Goal: Task Accomplishment & Management: Use online tool/utility

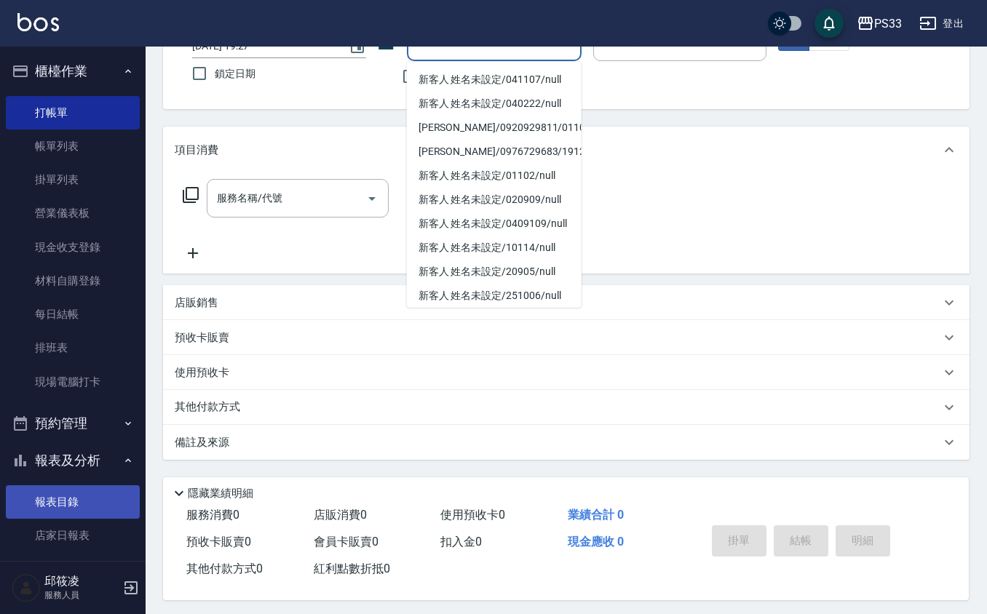
scroll to position [119, 0]
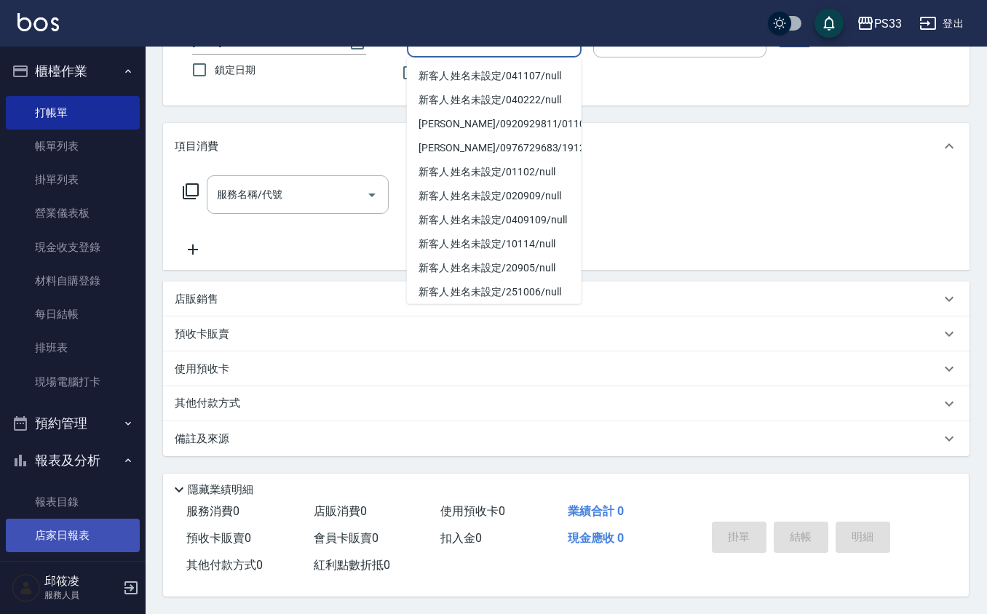
click at [74, 531] on link "店家日報表" at bounding box center [73, 535] width 134 height 33
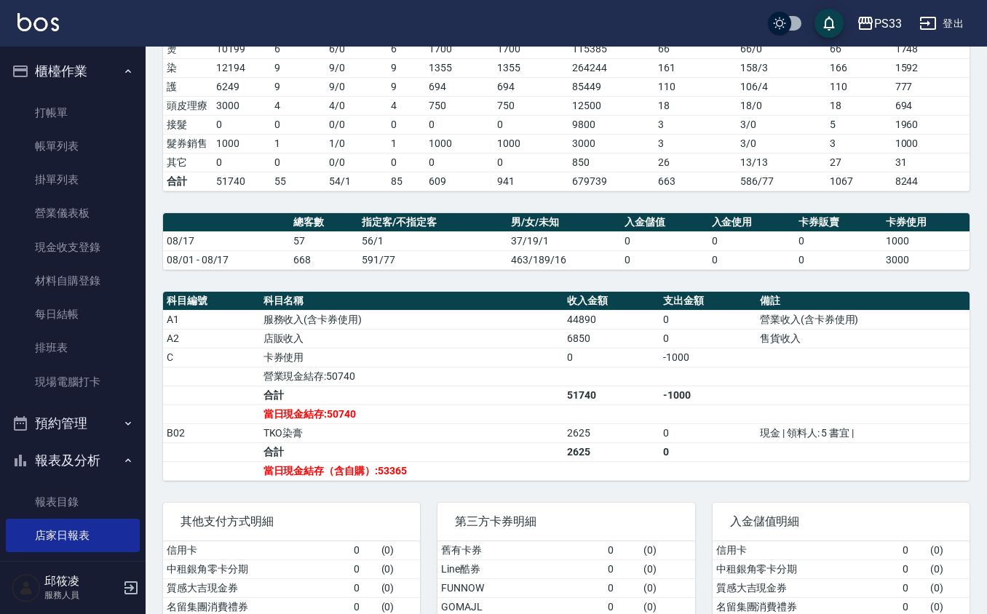
scroll to position [351, 0]
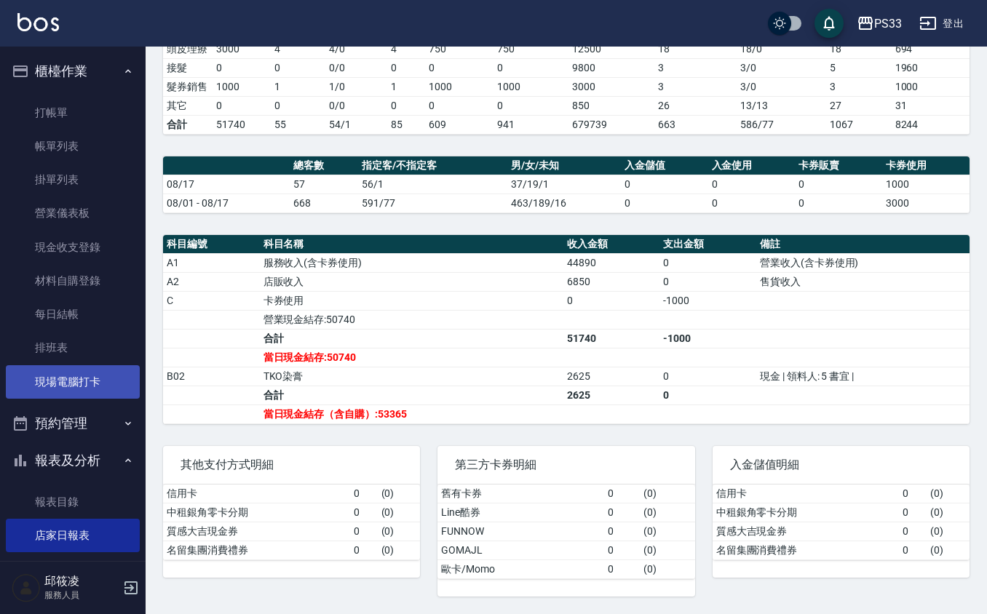
click at [89, 390] on link "現場電腦打卡" at bounding box center [73, 381] width 134 height 33
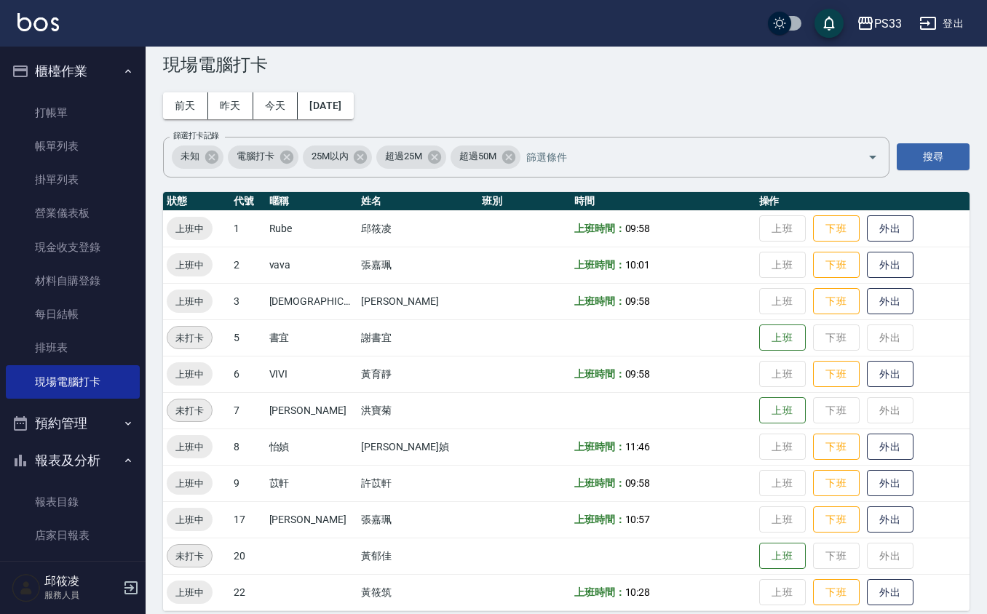
scroll to position [39, 0]
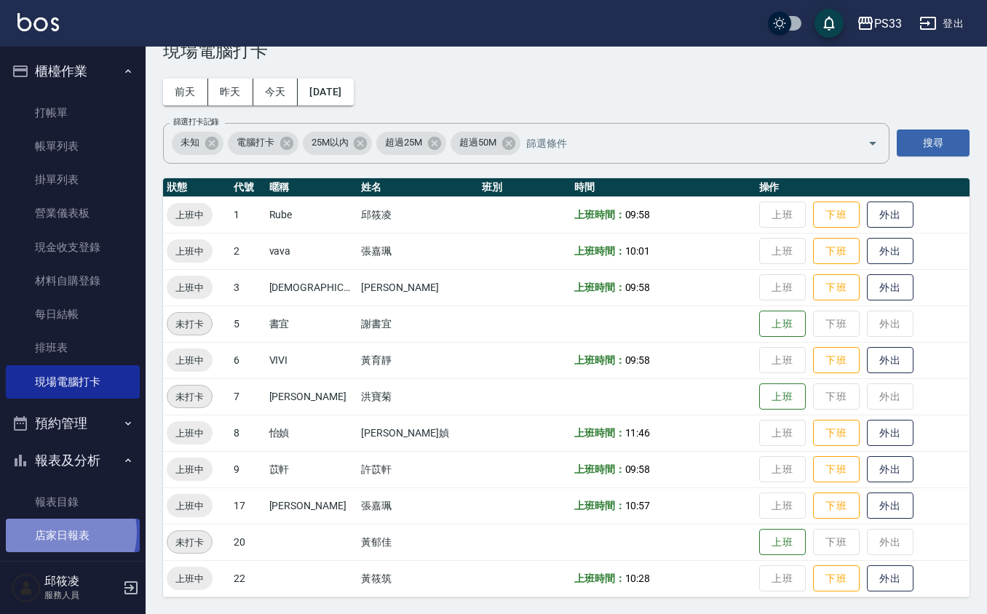
click at [61, 533] on link "店家日報表" at bounding box center [73, 535] width 134 height 33
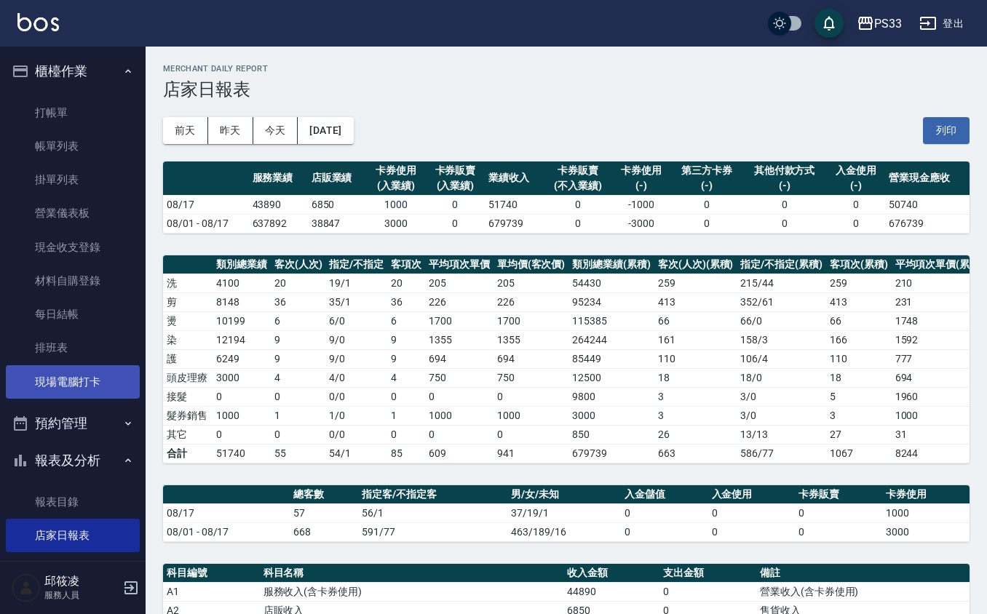
click at [60, 374] on link "現場電腦打卡" at bounding box center [73, 381] width 134 height 33
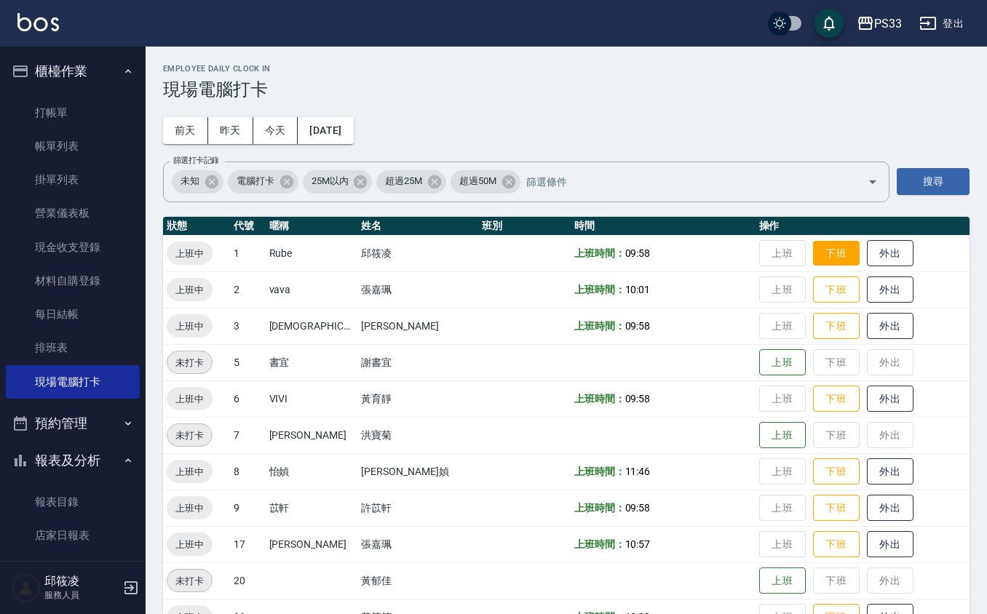
click at [813, 255] on button "下班" at bounding box center [836, 253] width 47 height 25
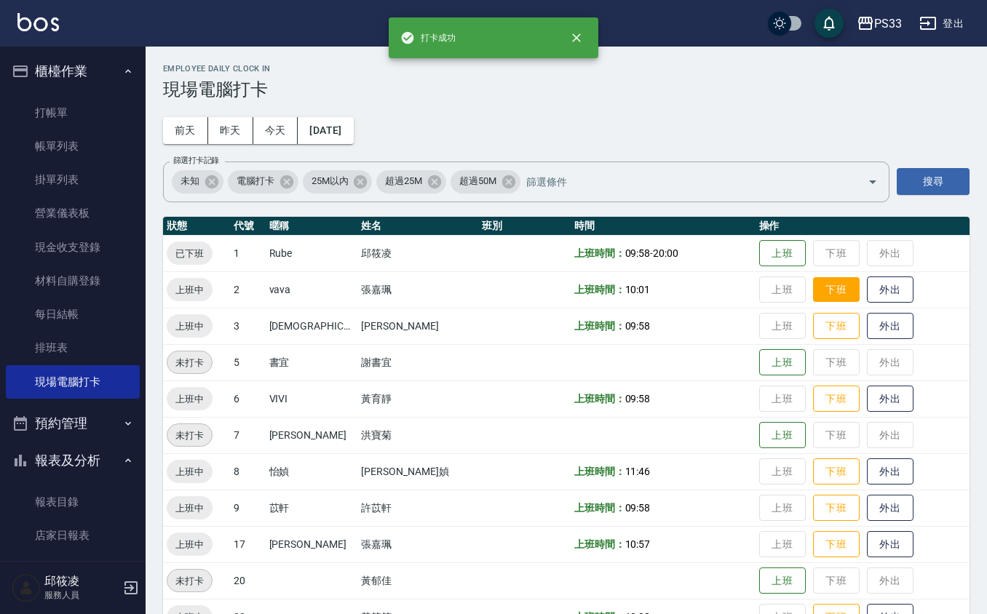
click at [823, 295] on button "下班" at bounding box center [836, 289] width 47 height 25
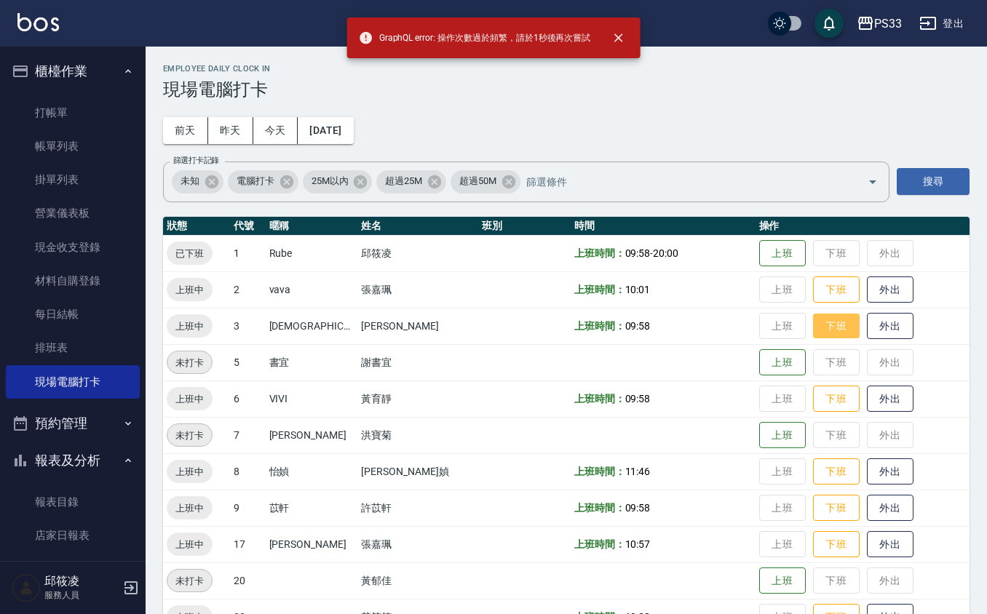
click at [819, 328] on button "下班" at bounding box center [836, 326] width 47 height 25
click at [813, 304] on td "上班 下班 外出" at bounding box center [863, 290] width 214 height 36
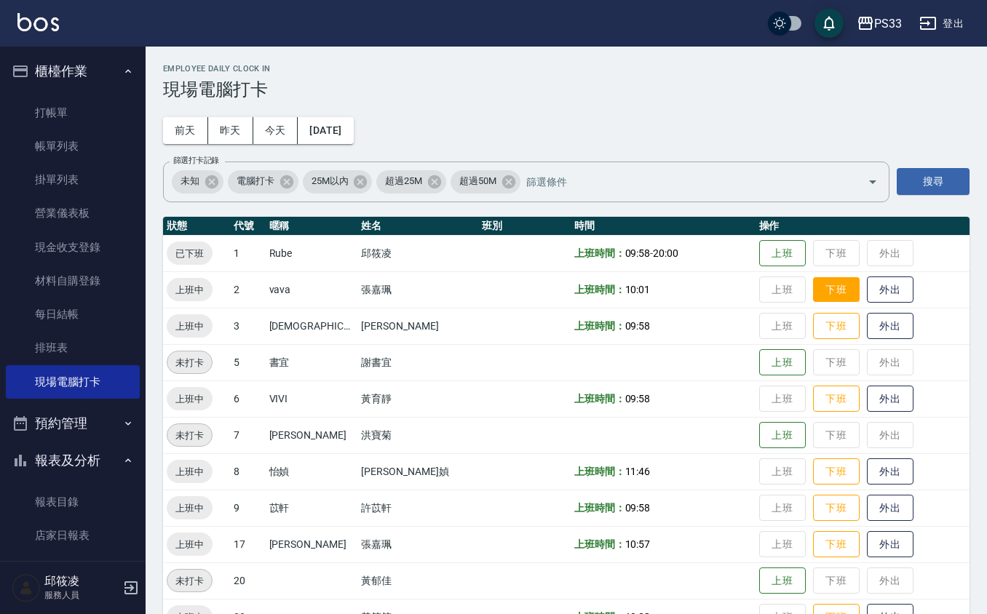
click at [815, 298] on button "下班" at bounding box center [836, 289] width 47 height 25
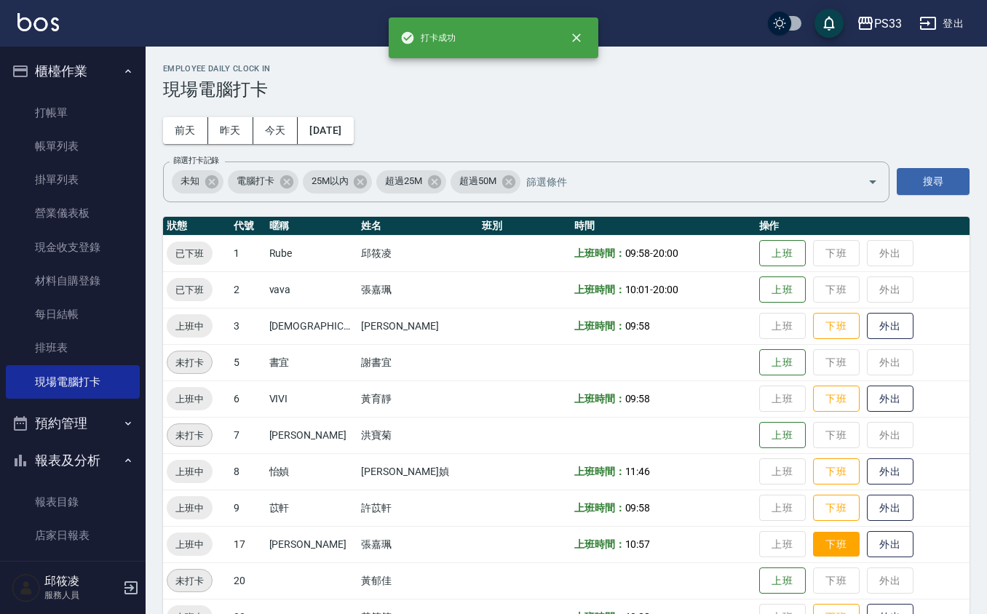
click at [813, 557] on button "下班" at bounding box center [836, 544] width 47 height 25
click at [807, 524] on td "上班 下班 外出" at bounding box center [863, 508] width 214 height 36
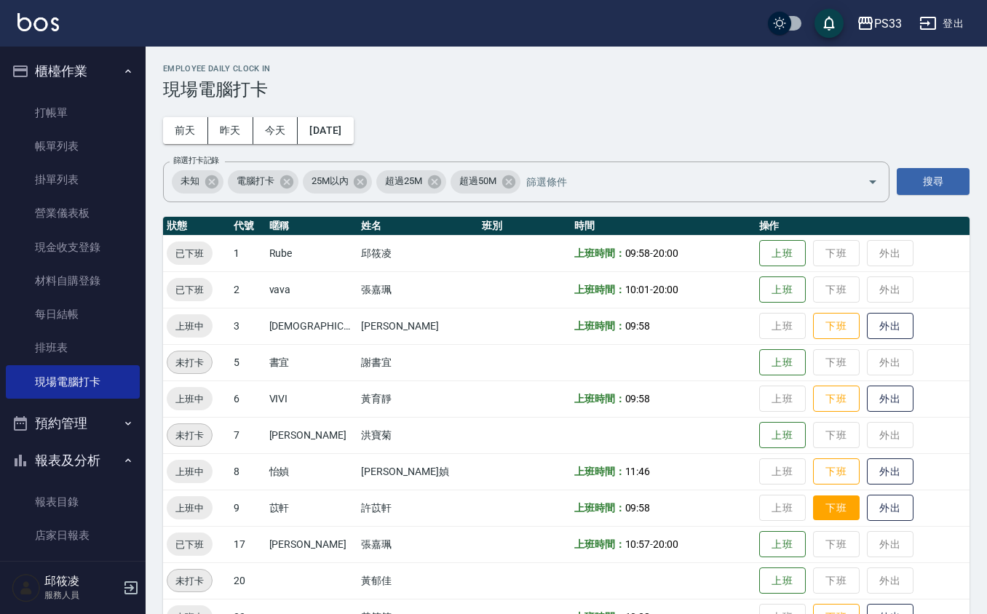
click at [813, 510] on button "下班" at bounding box center [836, 508] width 47 height 25
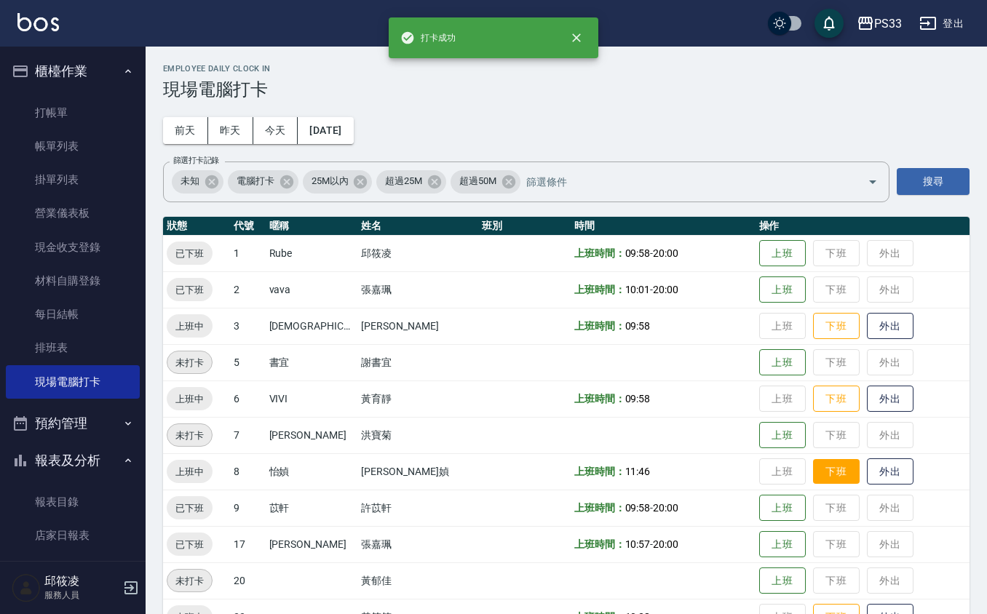
click at [813, 472] on button "下班" at bounding box center [836, 471] width 47 height 25
click at [813, 405] on button "下班" at bounding box center [836, 399] width 47 height 25
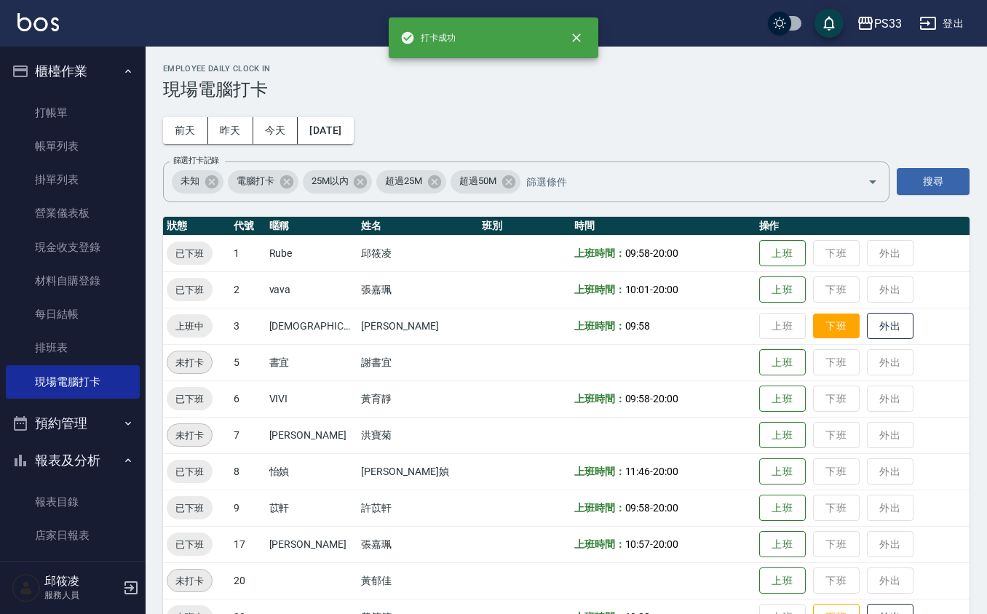
click at [813, 322] on button "下班" at bounding box center [836, 326] width 47 height 25
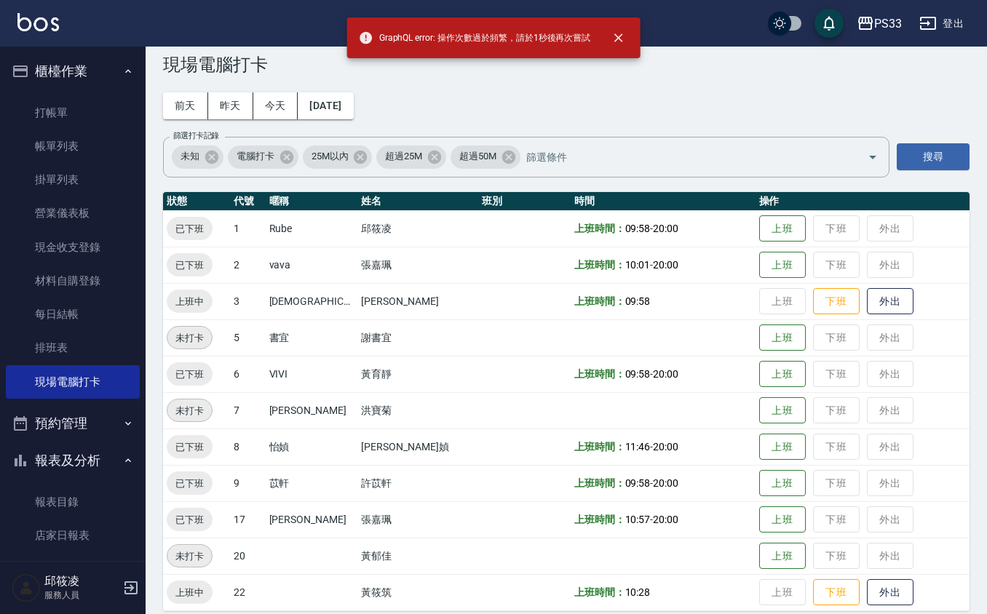
scroll to position [39, 0]
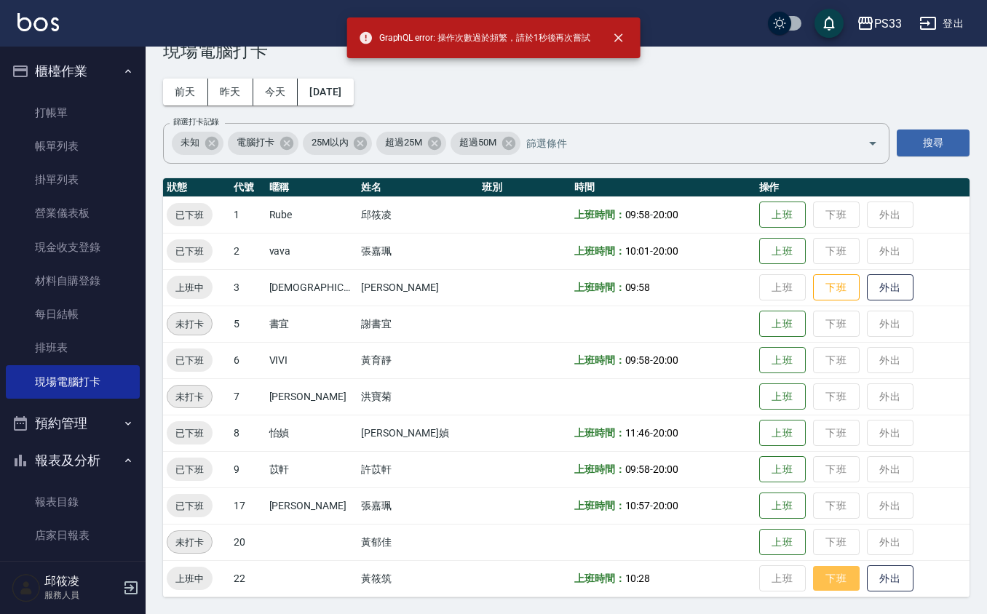
click at [813, 580] on button "下班" at bounding box center [836, 578] width 47 height 25
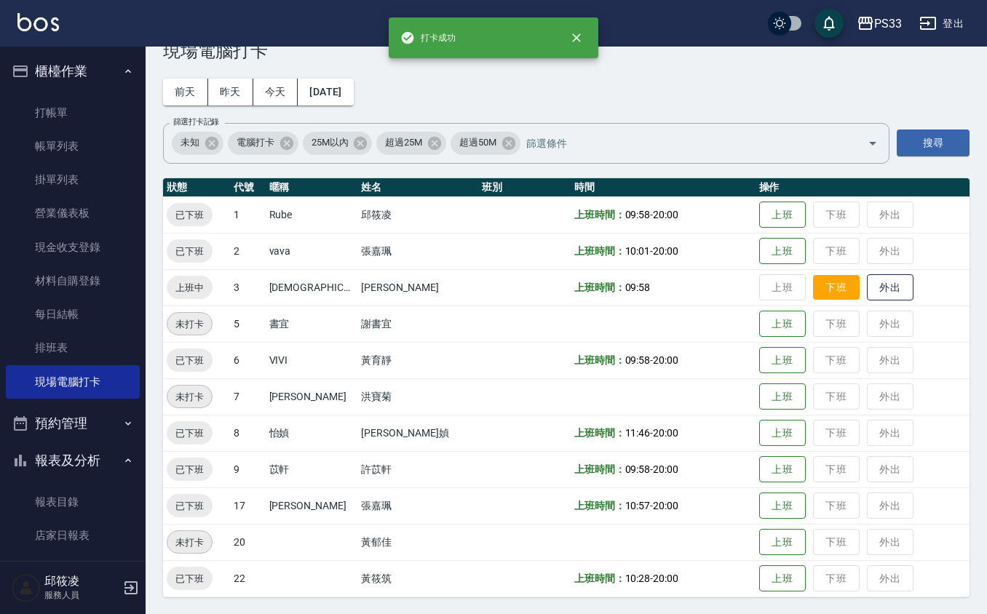
click at [817, 291] on button "下班" at bounding box center [836, 287] width 47 height 25
